Goal: Task Accomplishment & Management: Use online tool/utility

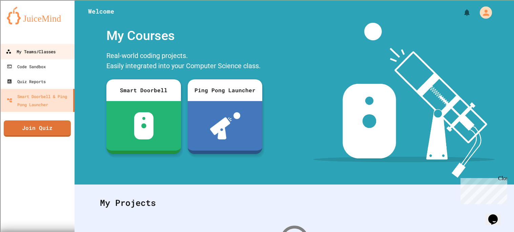
click at [56, 52] on div "My Teams/Classes" at bounding box center [31, 51] width 50 height 8
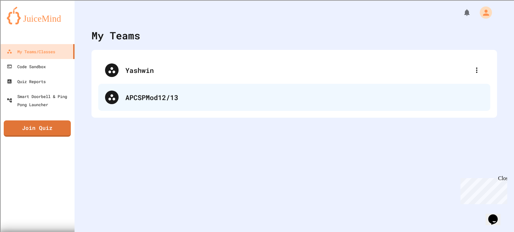
click at [210, 101] on div "APCSPMod12/13" at bounding box center [304, 97] width 358 height 10
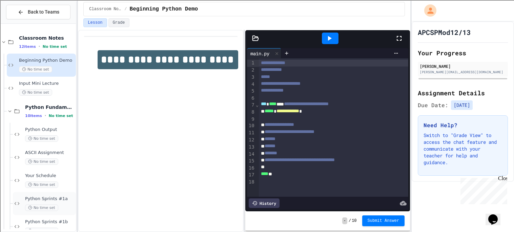
click at [58, 200] on span "Python Sprints #1a" at bounding box center [49, 199] width 49 height 6
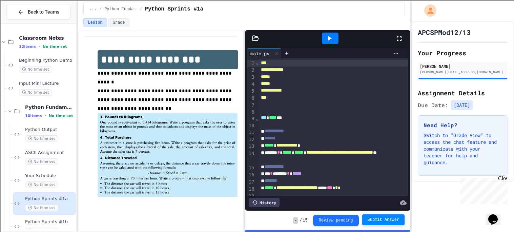
click at [380, 219] on span "Submit Answer" at bounding box center [384, 219] width 32 height 5
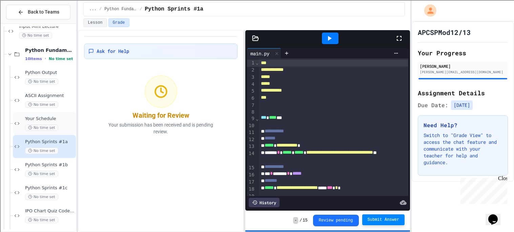
scroll to position [59, 0]
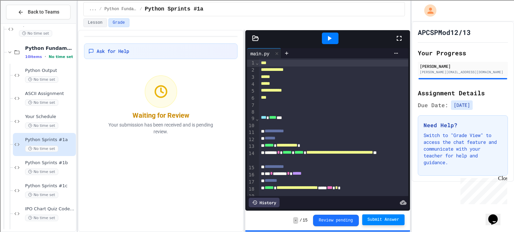
click at [65, 156] on div "Python Sprints #1b No time set" at bounding box center [38, 167] width 75 height 23
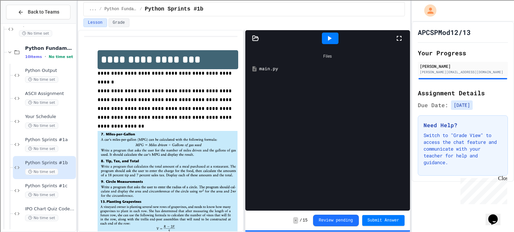
click at [282, 71] on div "main.py" at bounding box center [332, 68] width 147 height 7
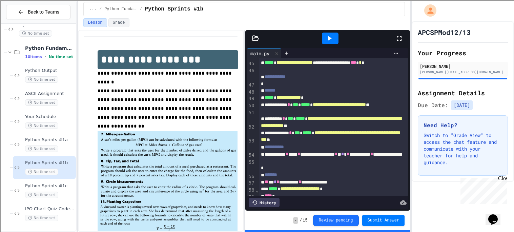
scroll to position [398, 0]
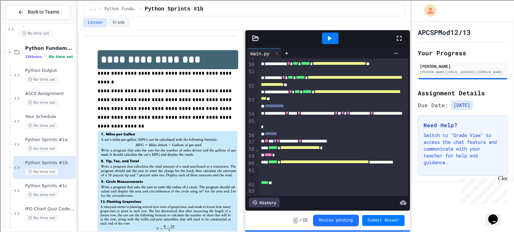
click at [330, 37] on icon at bounding box center [329, 38] width 8 height 8
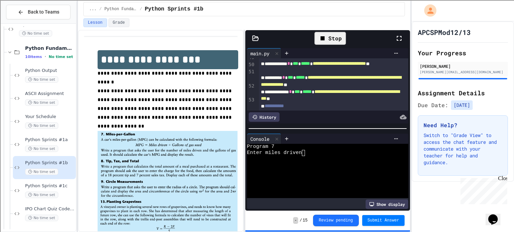
click at [331, 32] on div "Stop" at bounding box center [330, 38] width 38 height 20
click at [330, 40] on div "Stop" at bounding box center [330, 38] width 32 height 13
click at [330, 40] on icon at bounding box center [329, 38] width 8 height 8
click at [304, 153] on textarea "Terminal input" at bounding box center [303, 153] width 3 height 6
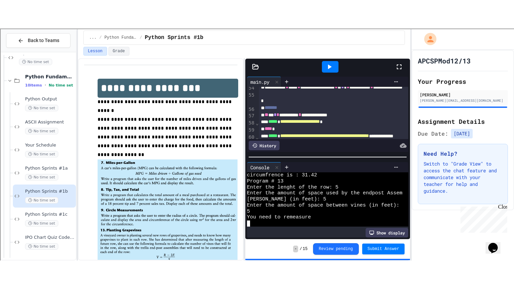
scroll to position [467, 0]
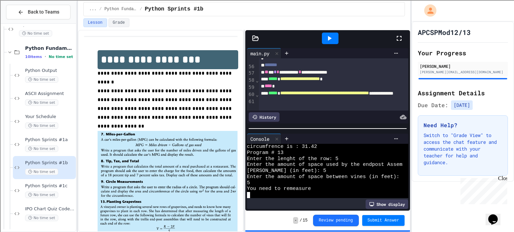
click at [397, 39] on icon at bounding box center [399, 38] width 5 height 5
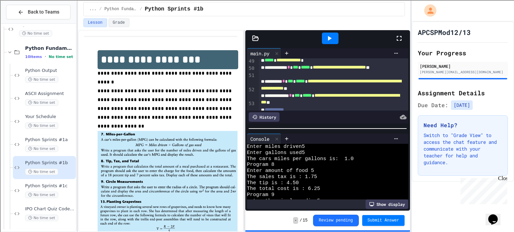
scroll to position [72, 0]
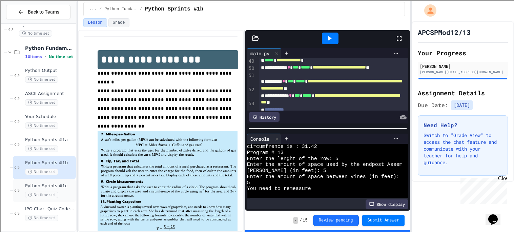
click at [61, 193] on div "No time set" at bounding box center [49, 194] width 49 height 6
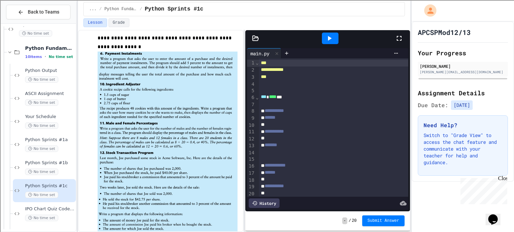
scroll to position [100, 0]
